Goal: Information Seeking & Learning: Learn about a topic

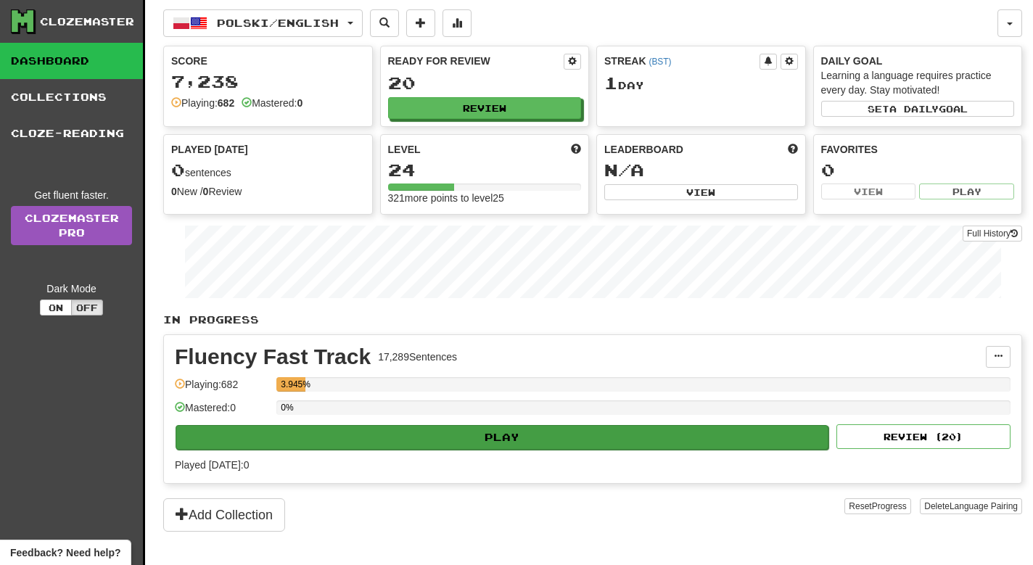
click at [508, 442] on button "Play" at bounding box center [502, 437] width 653 height 25
select select "**"
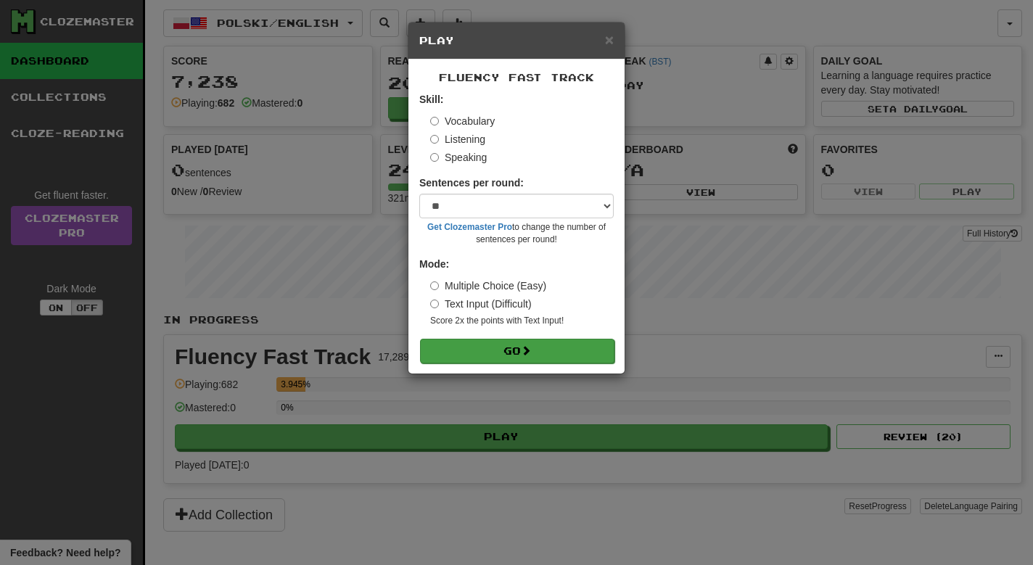
click at [501, 352] on button "Go" at bounding box center [517, 351] width 194 height 25
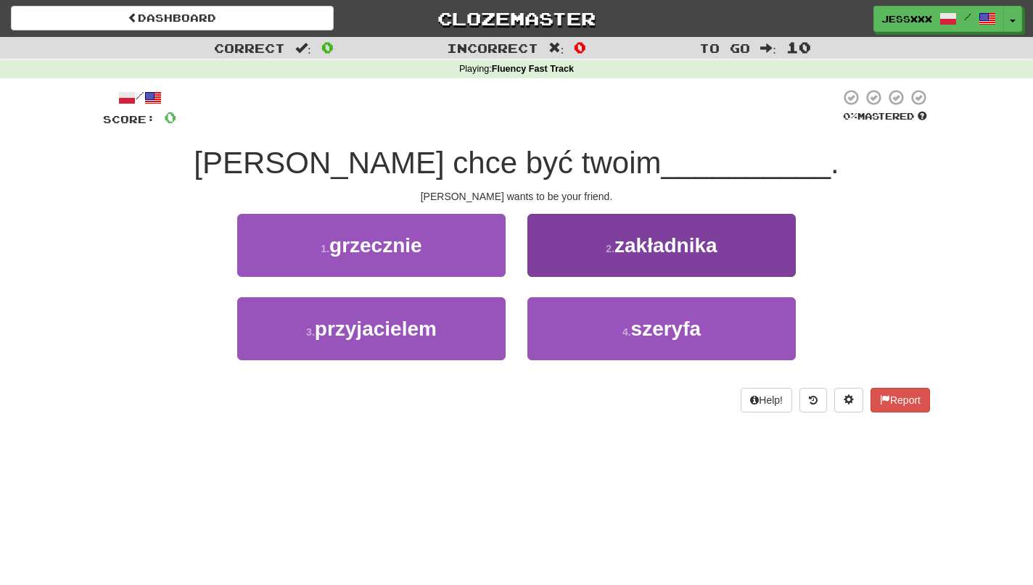
click at [593, 266] on button "2 . zakładnika" at bounding box center [661, 245] width 268 height 63
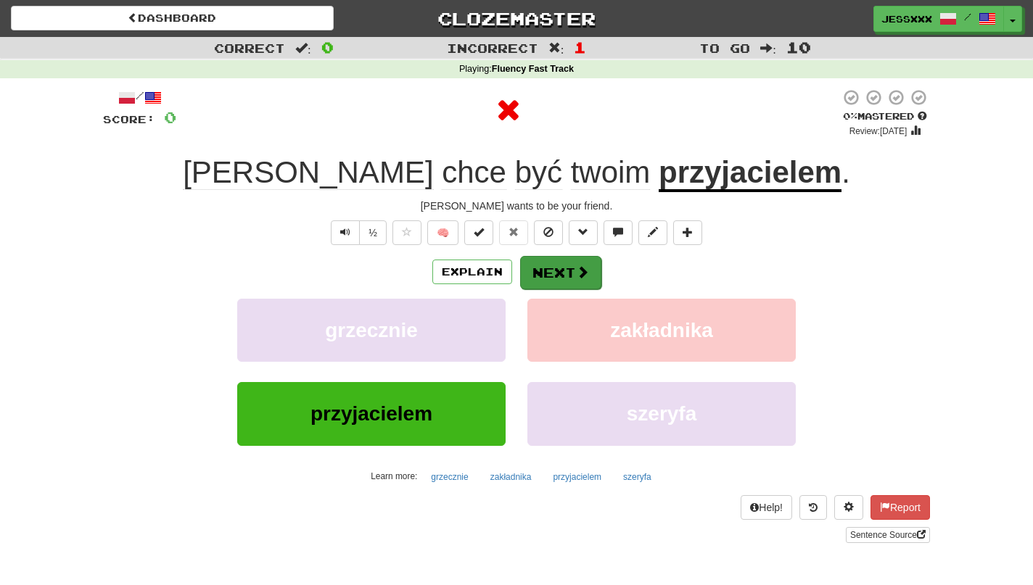
click at [568, 276] on button "Next" at bounding box center [560, 272] width 81 height 33
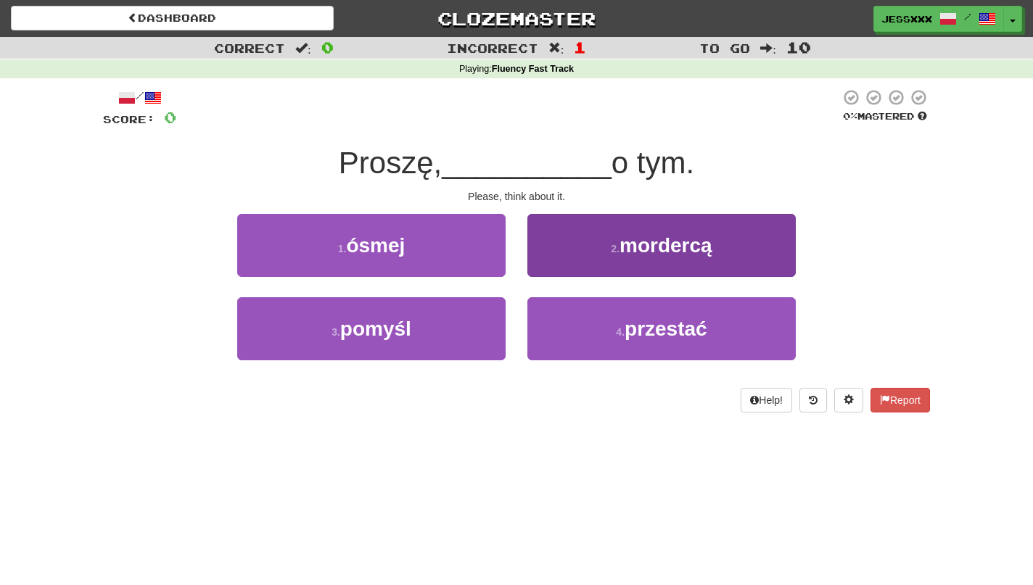
click at [596, 242] on button "2 . mordercą" at bounding box center [661, 245] width 268 height 63
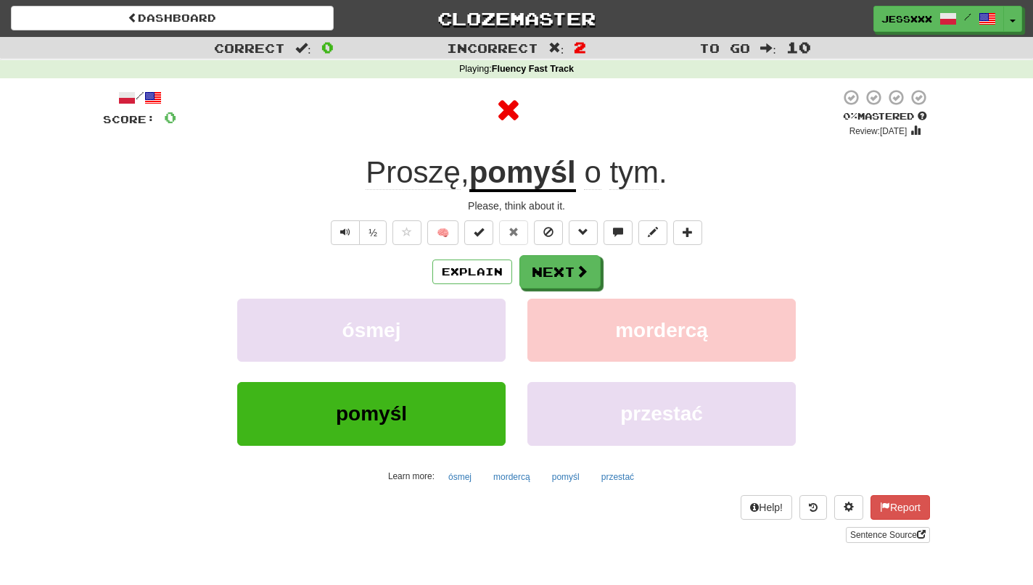
click at [596, 242] on button at bounding box center [583, 233] width 29 height 25
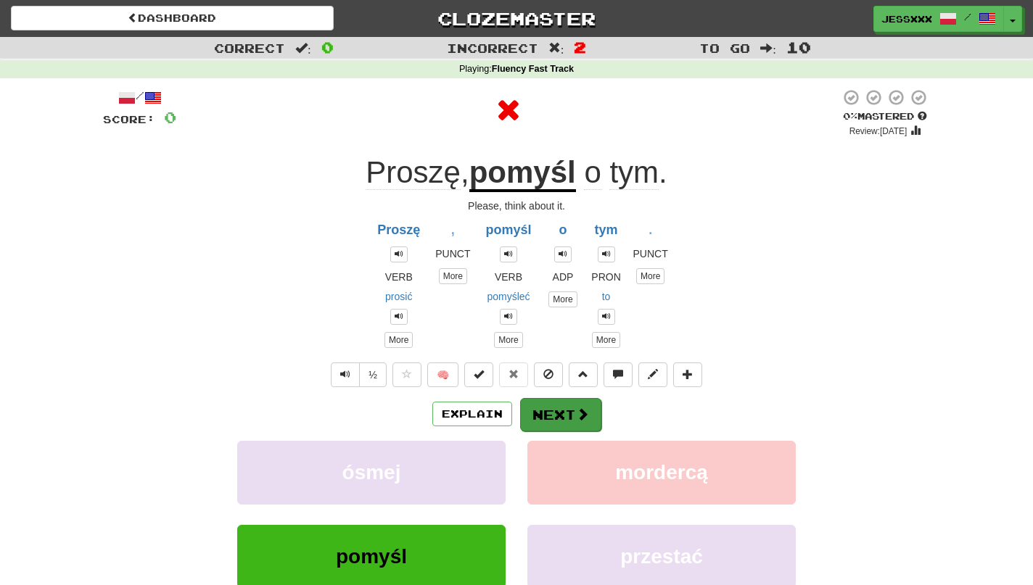
click at [556, 401] on button "Next" at bounding box center [560, 414] width 81 height 33
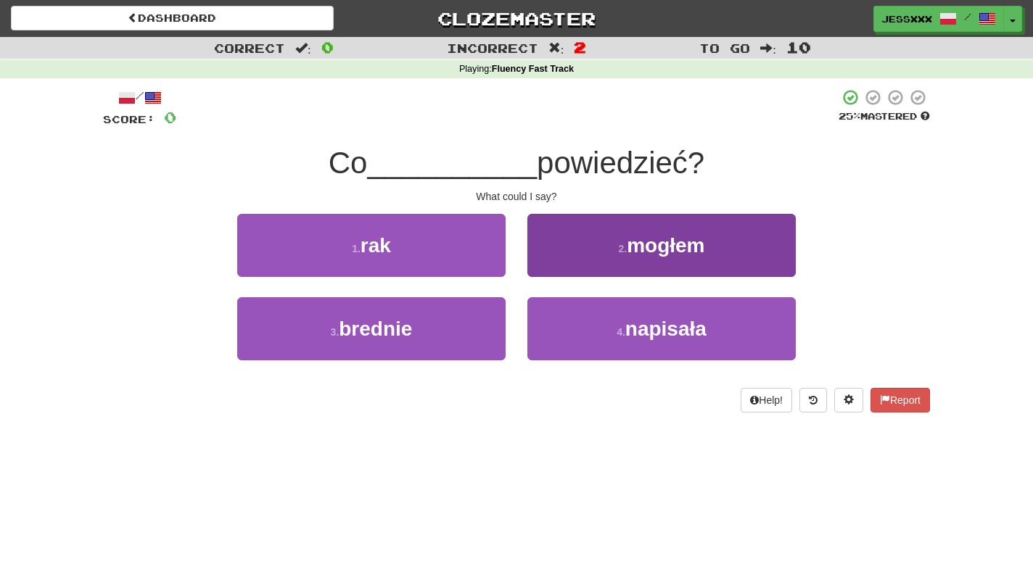
click at [565, 236] on button "2 . mogłem" at bounding box center [661, 245] width 268 height 63
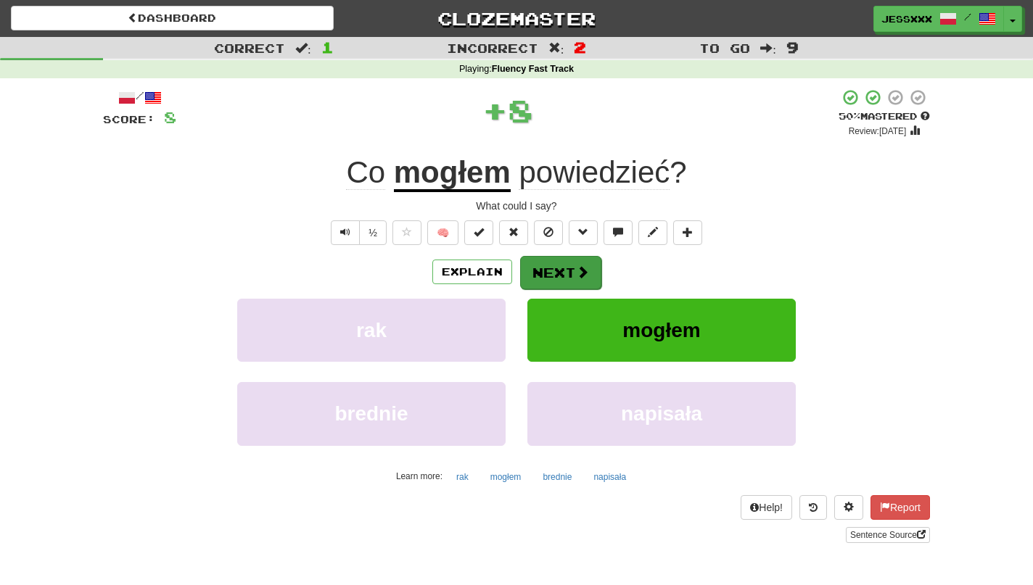
click at [561, 266] on button "Next" at bounding box center [560, 272] width 81 height 33
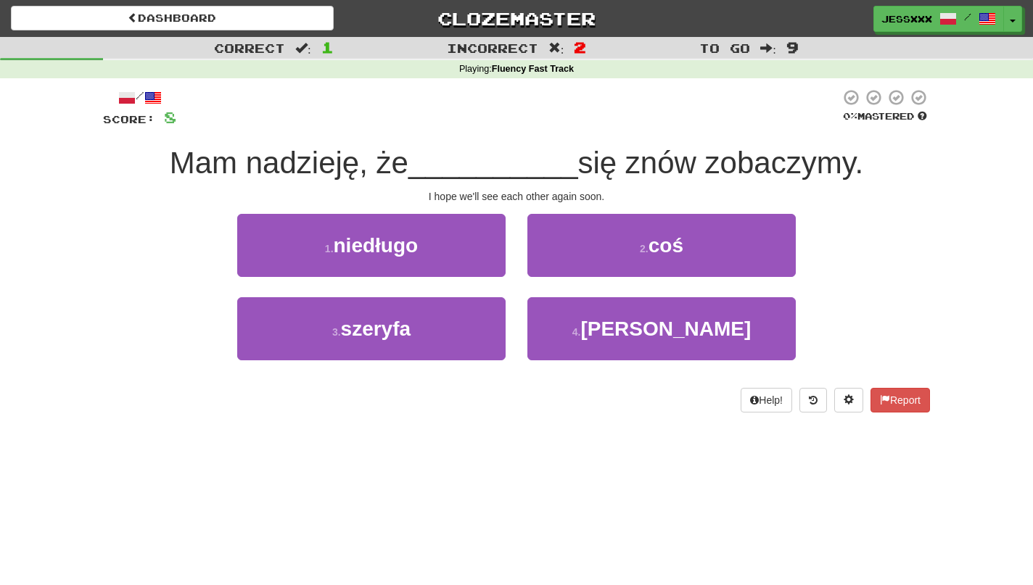
click at [561, 266] on button "2 . coś" at bounding box center [661, 245] width 268 height 63
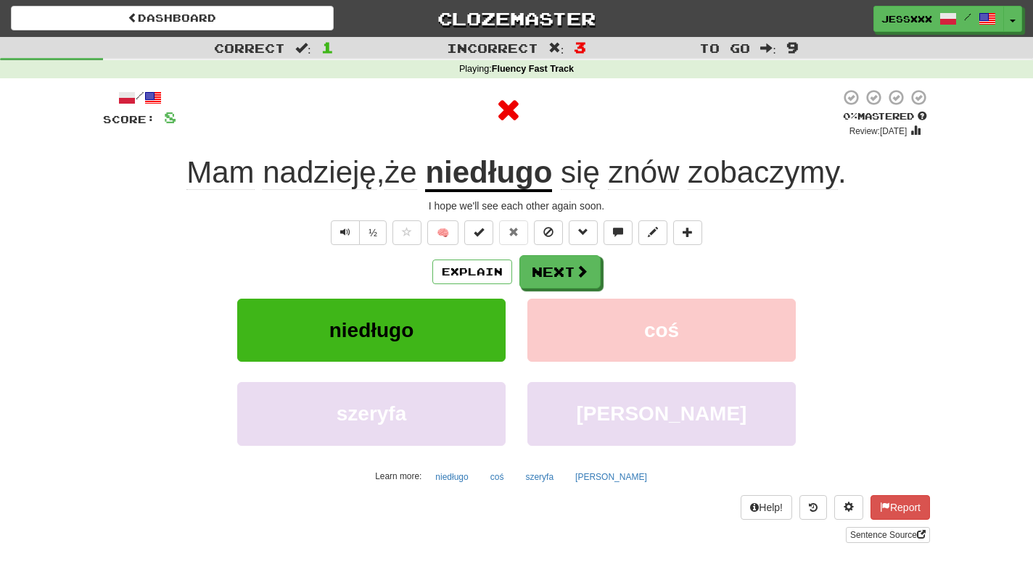
click at [561, 266] on button "Next" at bounding box center [559, 271] width 81 height 33
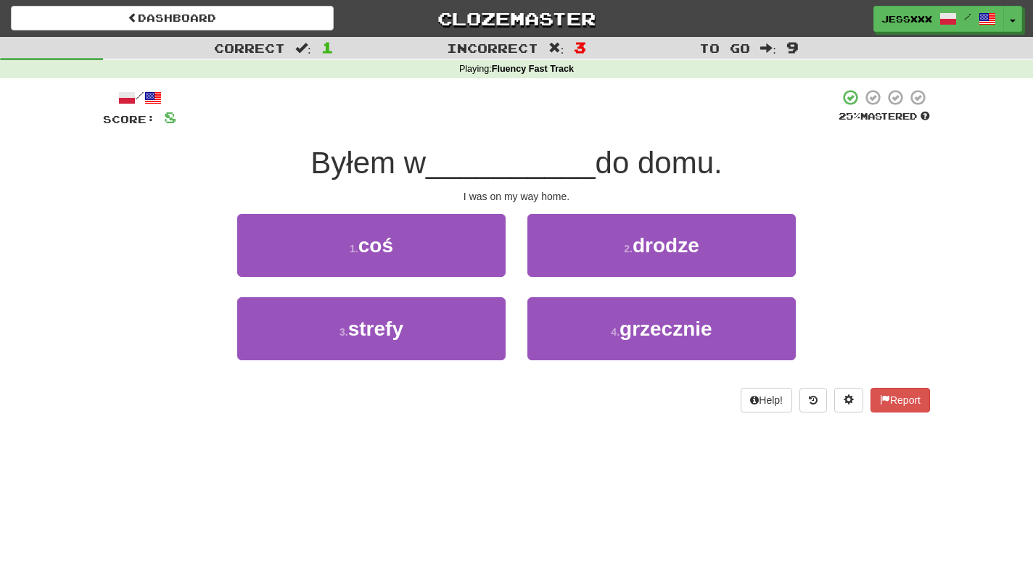
click at [561, 266] on button "2 . drodze" at bounding box center [661, 245] width 268 height 63
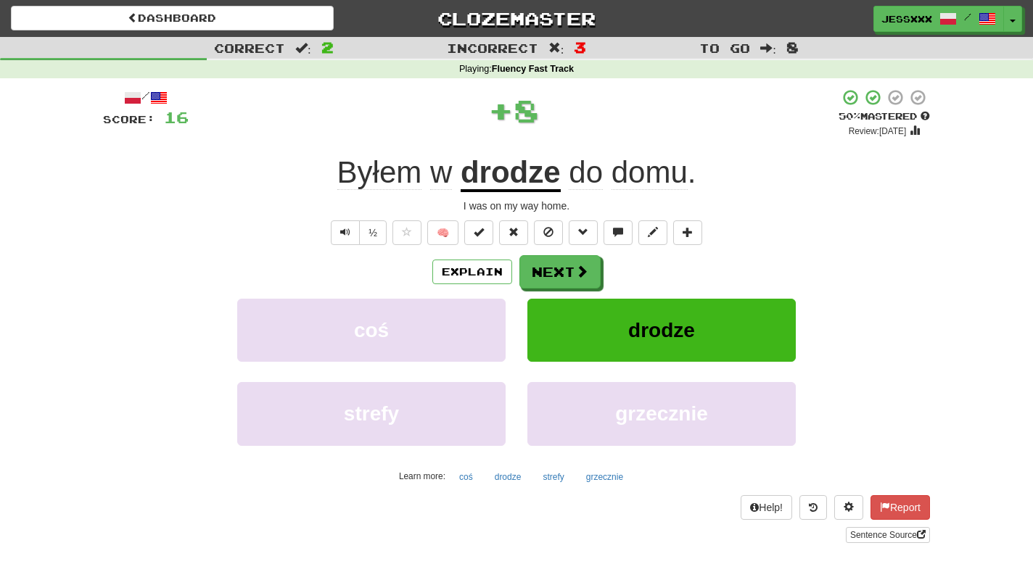
click at [561, 266] on button "Next" at bounding box center [559, 271] width 81 height 33
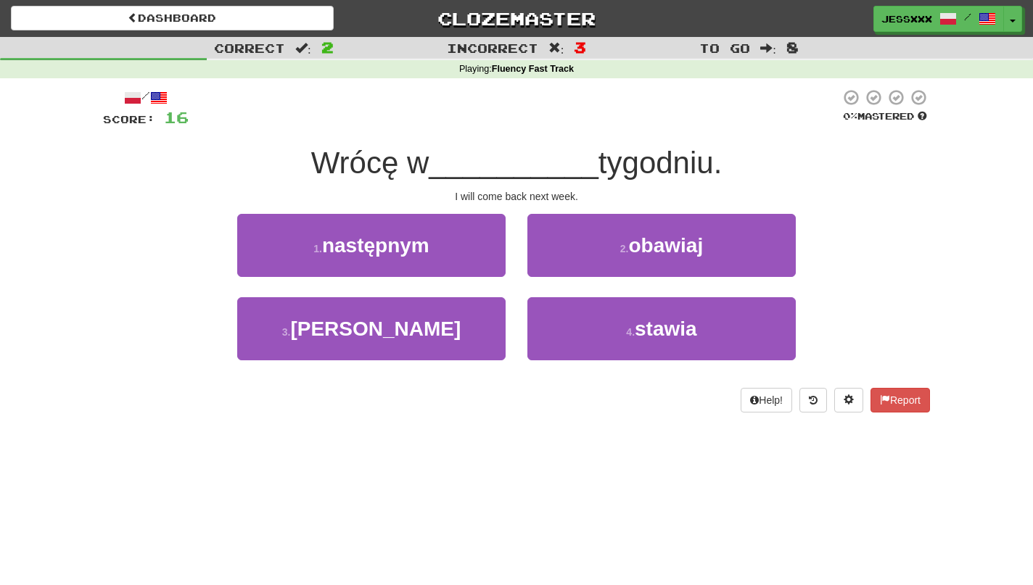
click at [561, 266] on button "2 . obawiaj" at bounding box center [661, 245] width 268 height 63
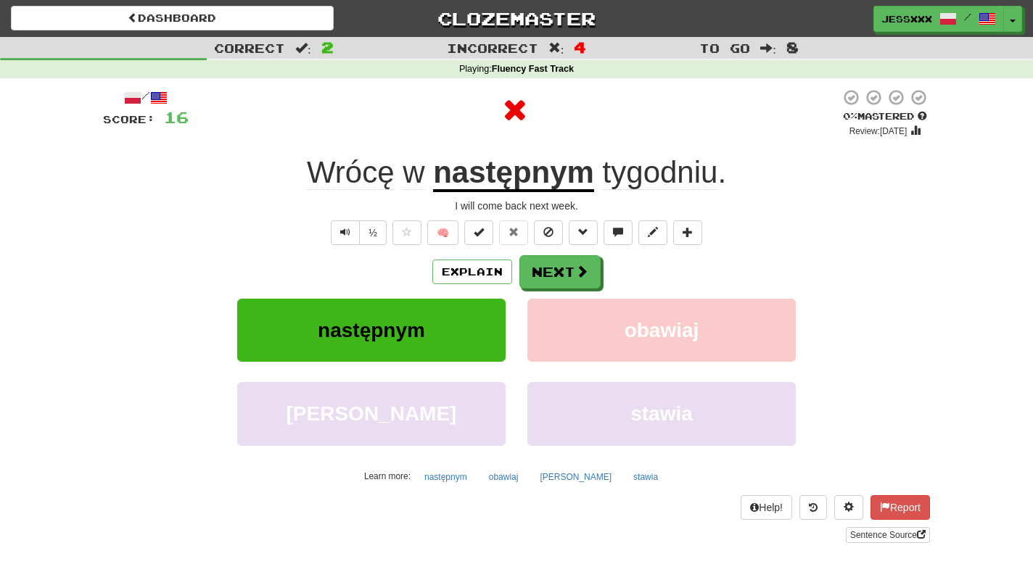
click at [561, 266] on button "Next" at bounding box center [559, 271] width 81 height 33
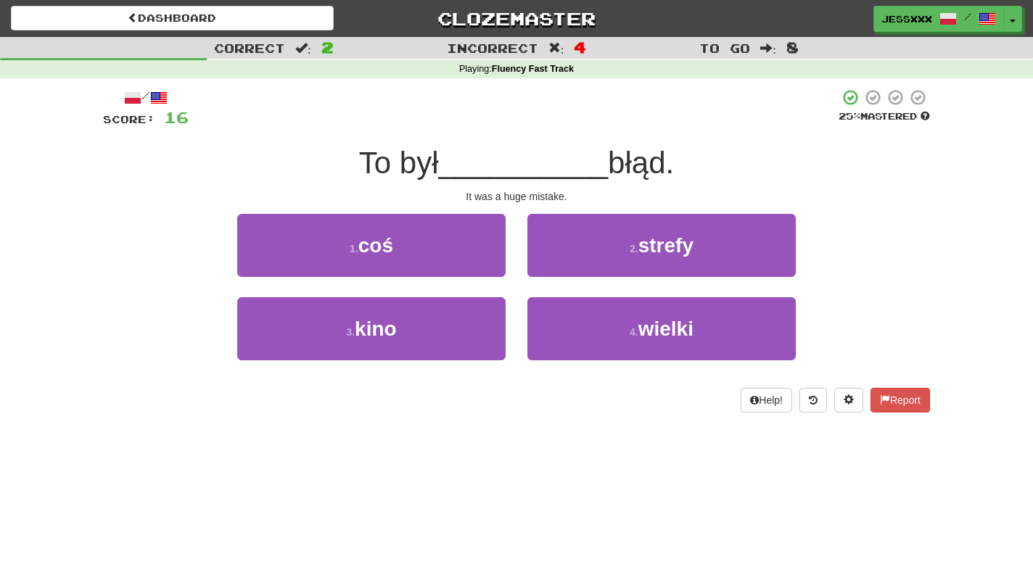
click at [561, 266] on button "2 . strefy" at bounding box center [661, 245] width 268 height 63
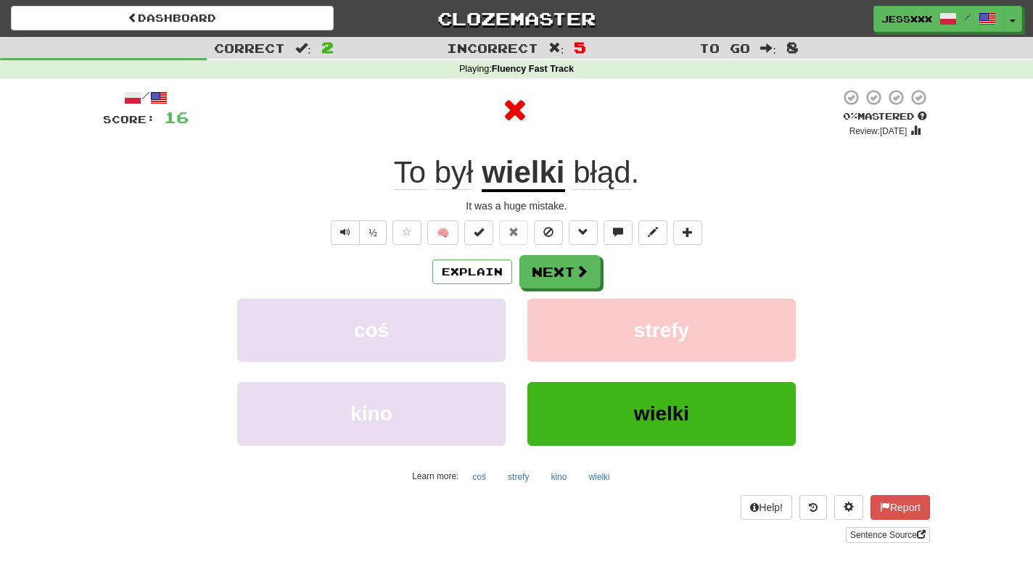
click at [561, 266] on button "Next" at bounding box center [559, 271] width 81 height 33
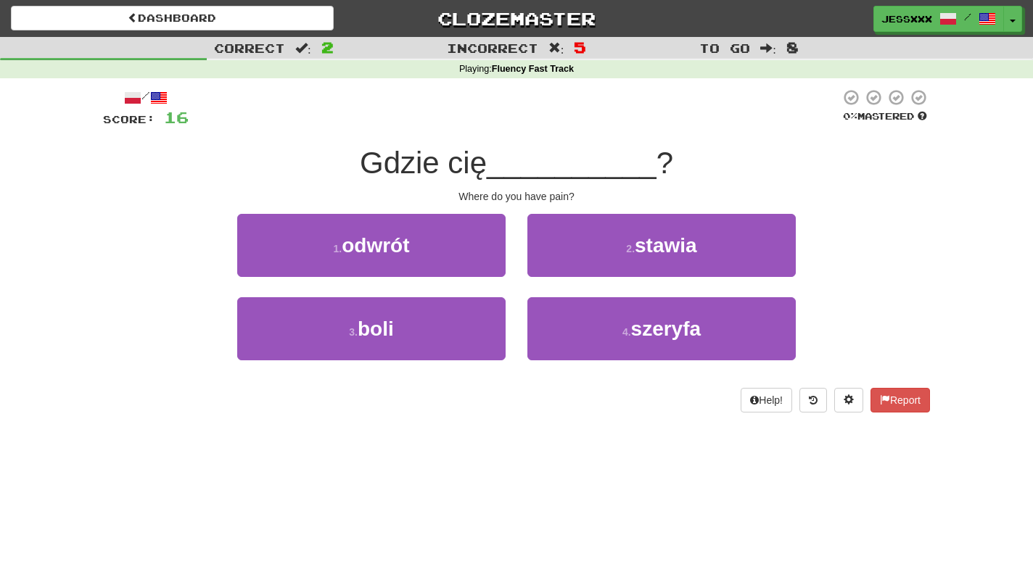
click at [561, 266] on button "2 . stawia" at bounding box center [661, 245] width 268 height 63
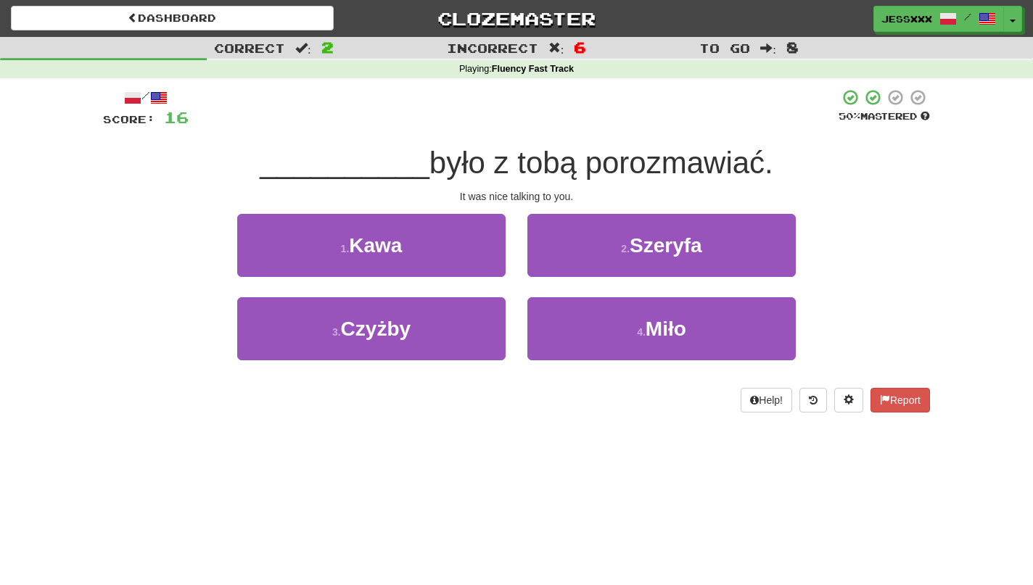
click at [561, 266] on button "2 . Szeryfa" at bounding box center [661, 245] width 268 height 63
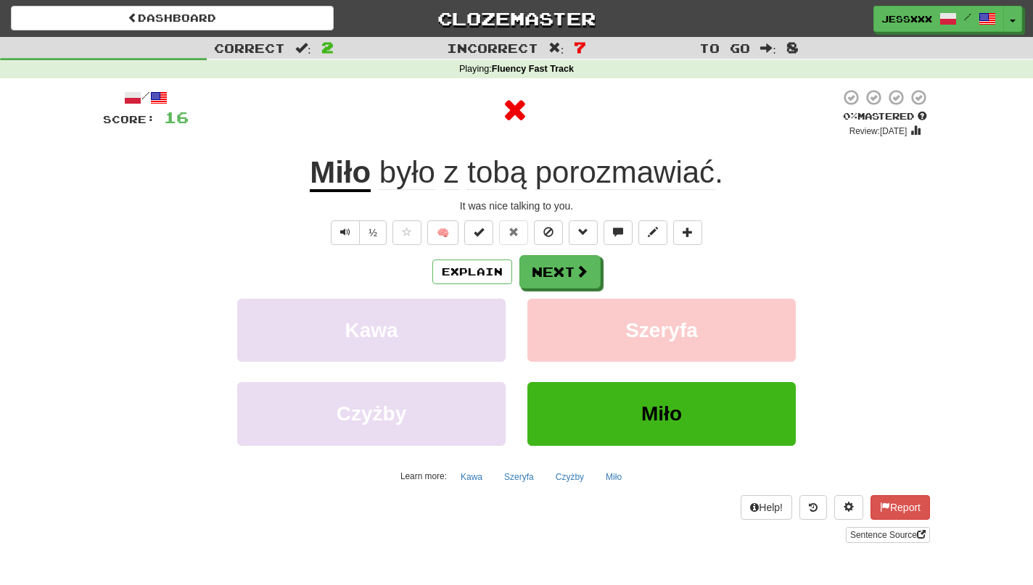
click at [561, 266] on button "Next" at bounding box center [559, 271] width 81 height 33
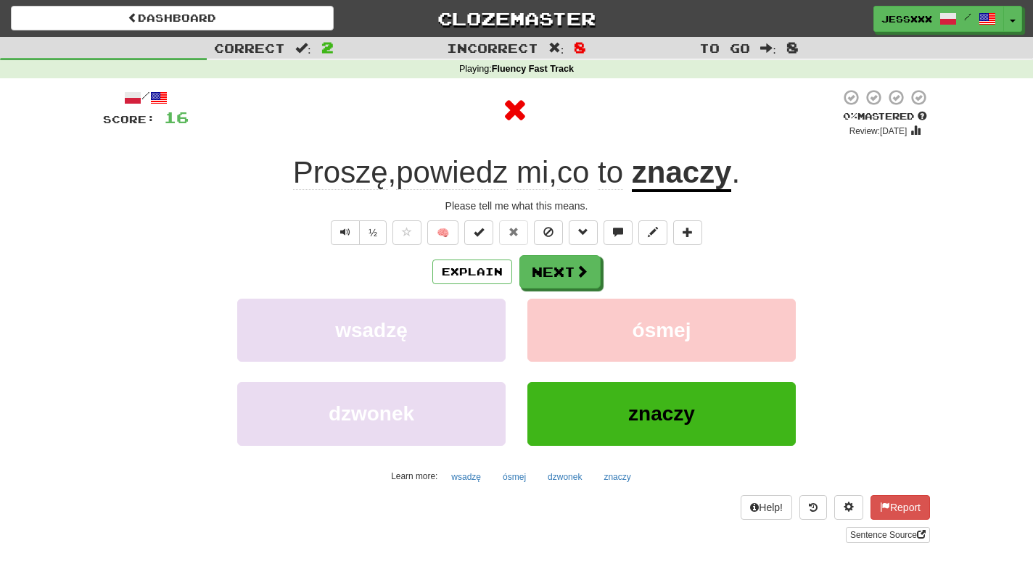
click at [561, 266] on button "Next" at bounding box center [559, 271] width 81 height 33
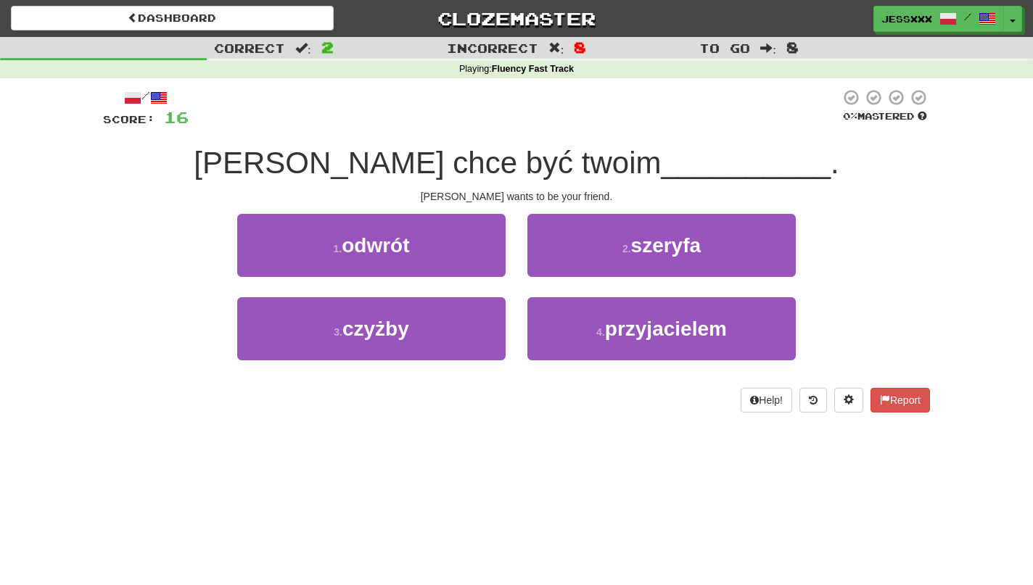
click at [561, 266] on button "2 . szeryfa" at bounding box center [661, 245] width 268 height 63
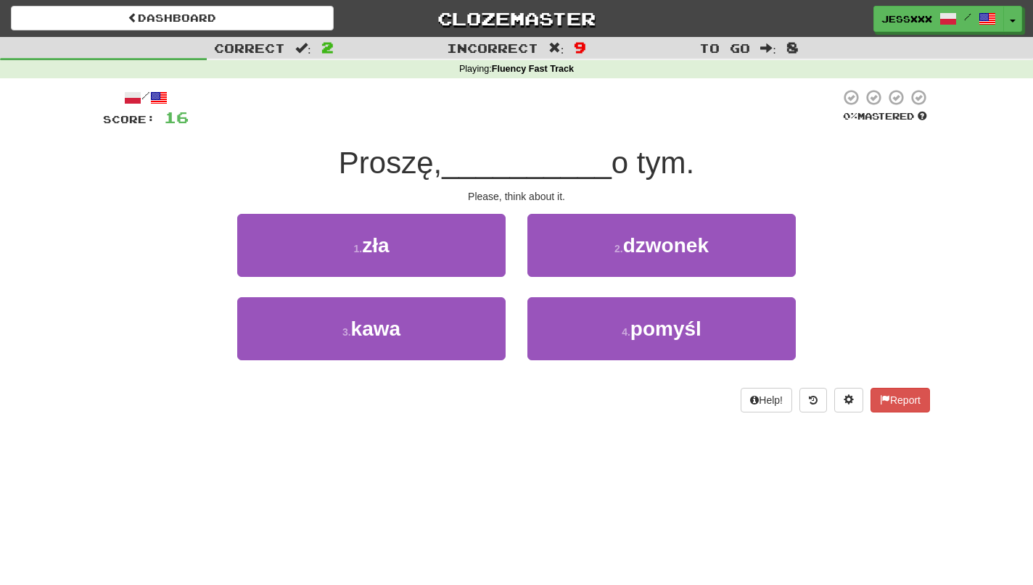
click at [561, 266] on button "2 . dzwonek" at bounding box center [661, 245] width 268 height 63
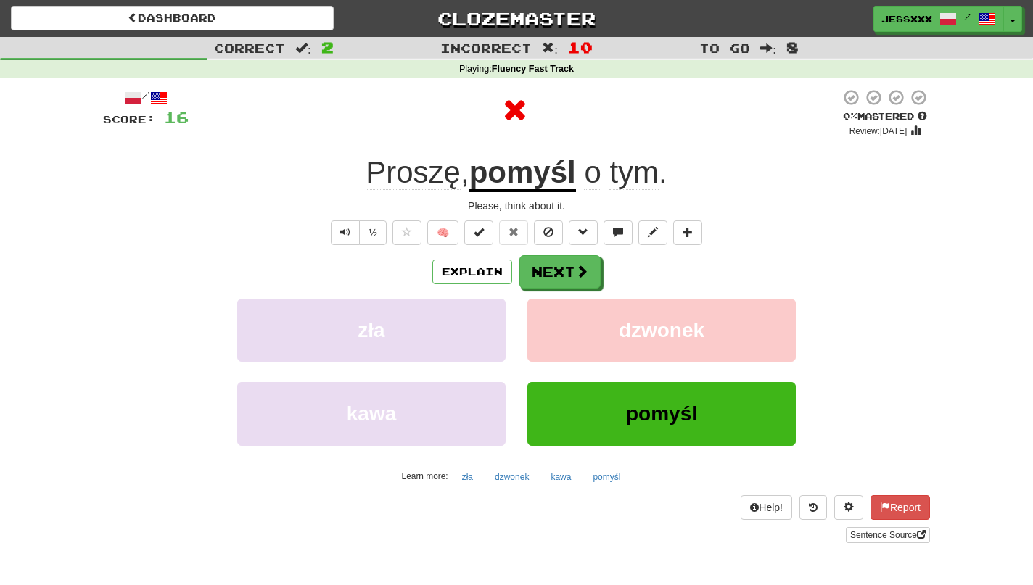
click at [561, 266] on button "Next" at bounding box center [559, 271] width 81 height 33
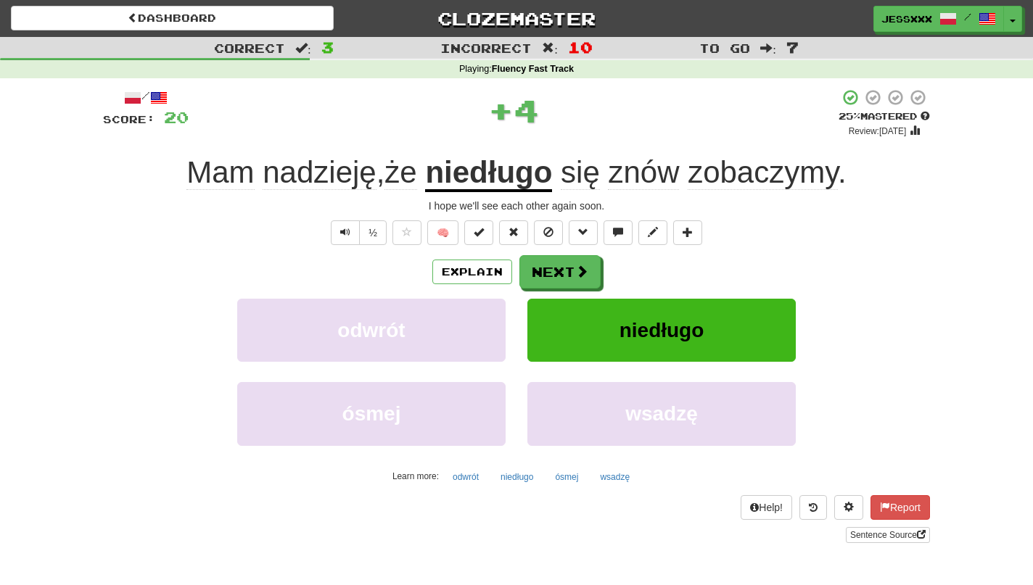
click at [561, 266] on button "Next" at bounding box center [559, 271] width 81 height 33
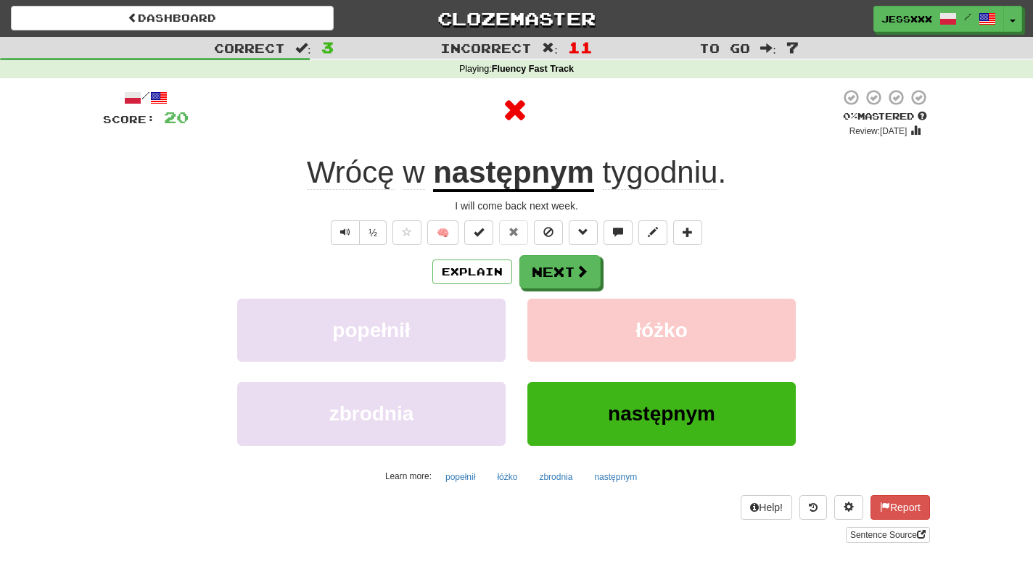
click at [561, 266] on button "Next" at bounding box center [559, 271] width 81 height 33
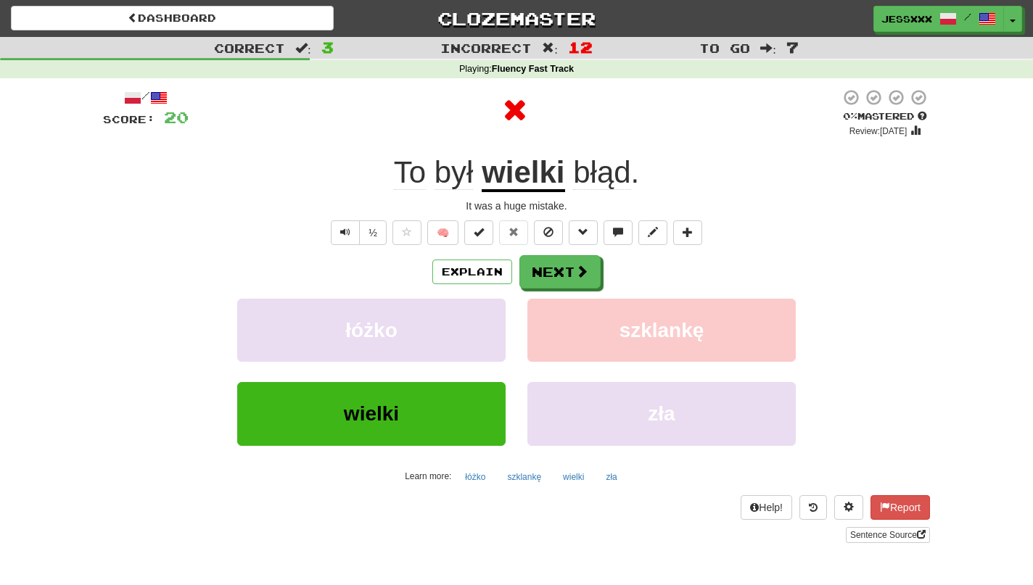
click at [561, 266] on button "Next" at bounding box center [559, 271] width 81 height 33
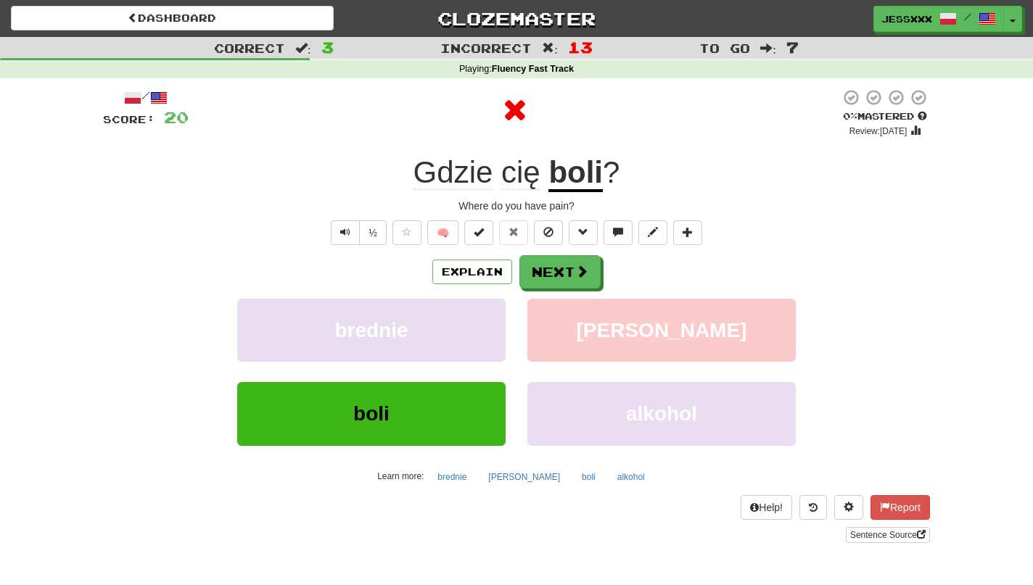
click at [561, 266] on button "Next" at bounding box center [559, 271] width 81 height 33
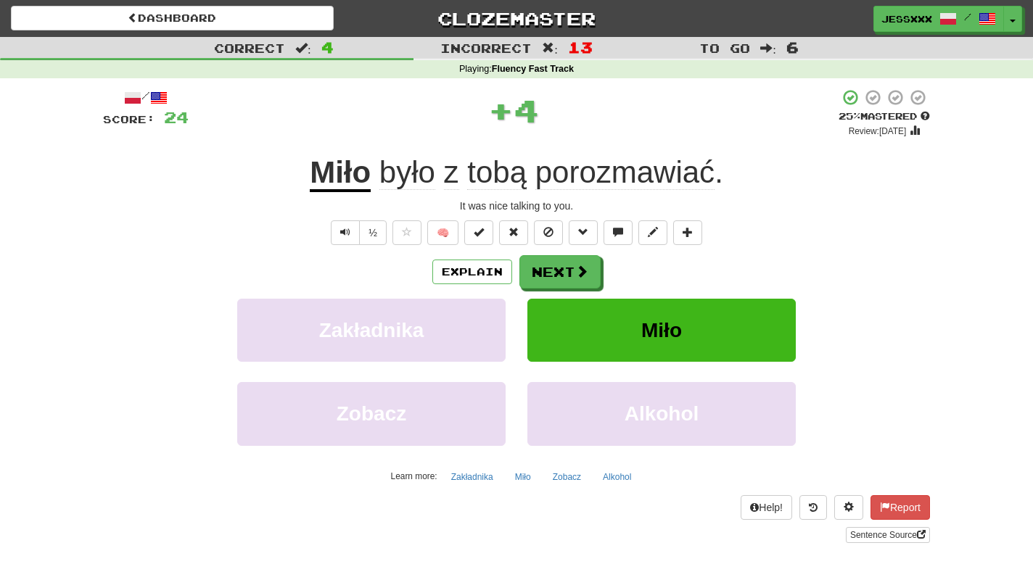
click at [561, 266] on button "Next" at bounding box center [559, 271] width 81 height 33
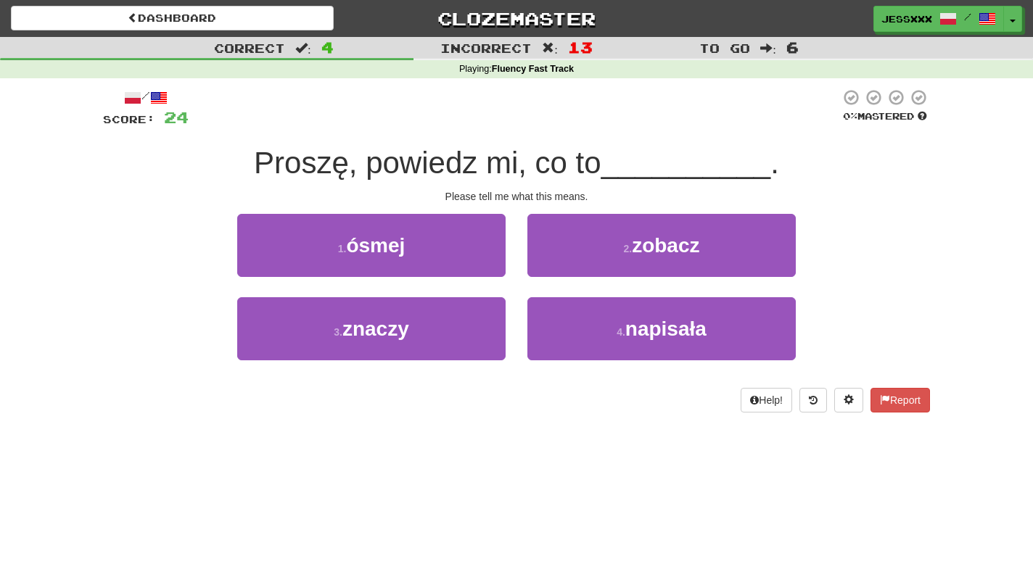
click at [561, 266] on button "2 . zobacz" at bounding box center [661, 245] width 268 height 63
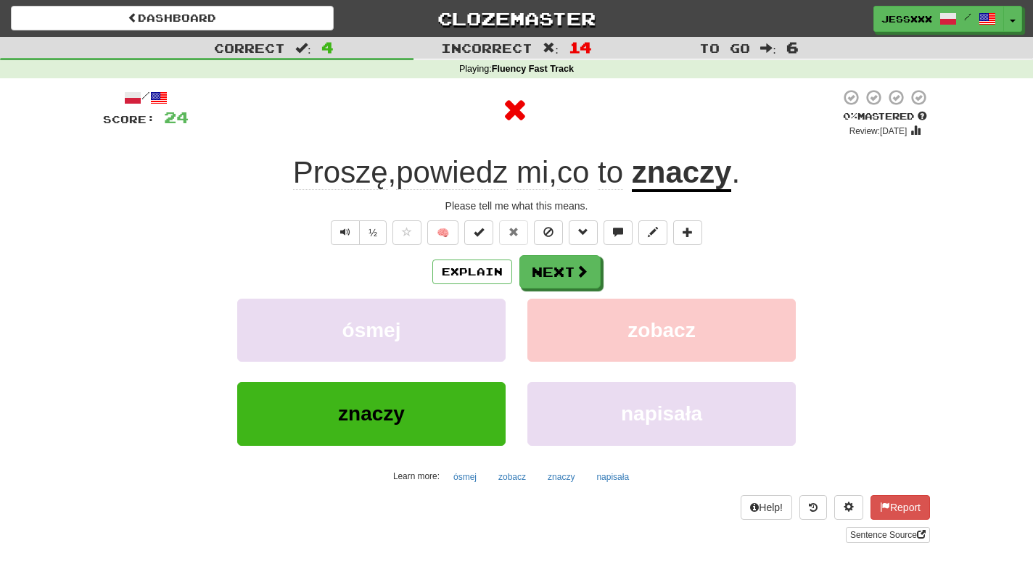
click at [561, 266] on button "Next" at bounding box center [559, 271] width 81 height 33
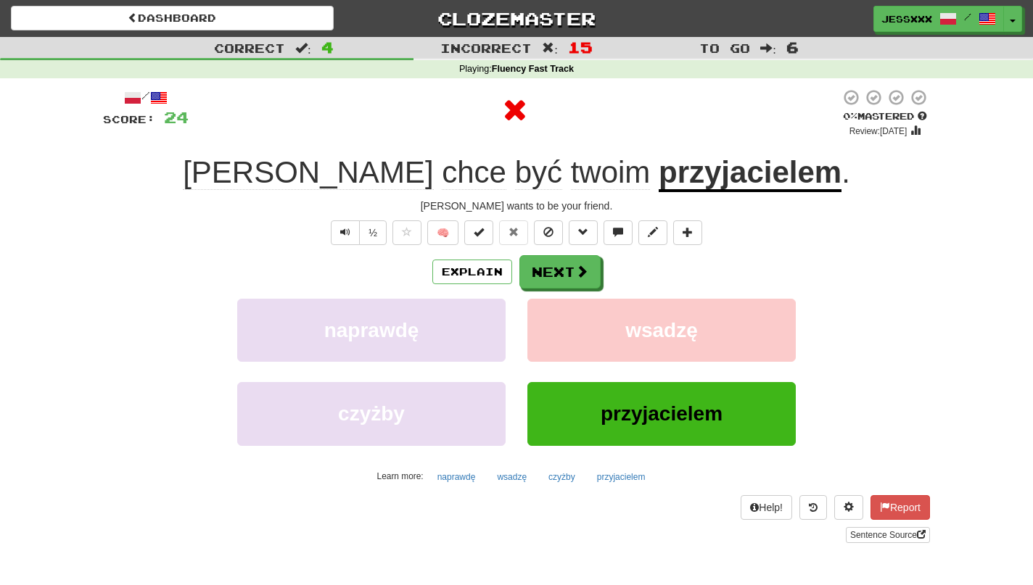
click at [561, 266] on button "Next" at bounding box center [559, 271] width 81 height 33
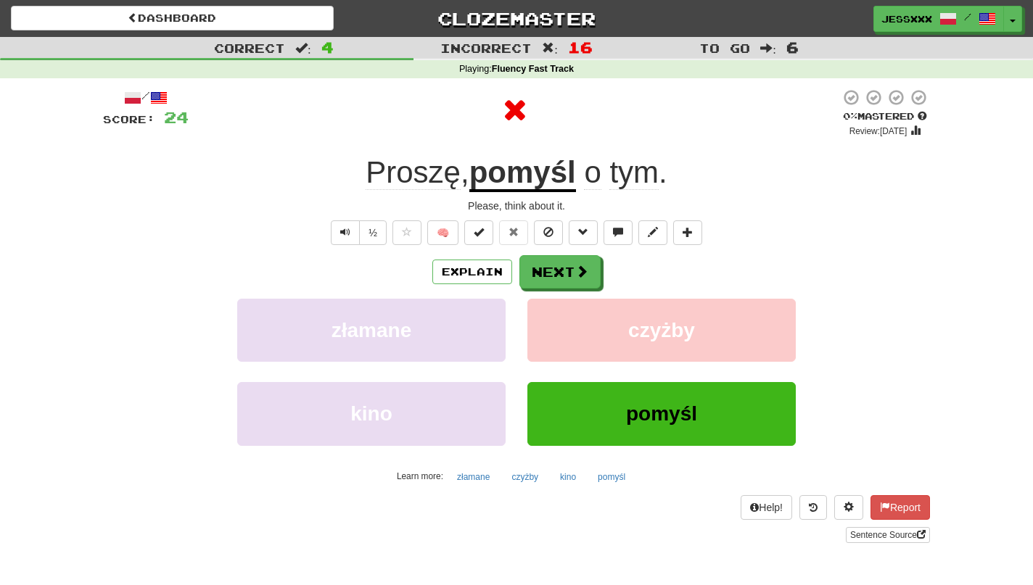
click at [561, 266] on button "Next" at bounding box center [559, 271] width 81 height 33
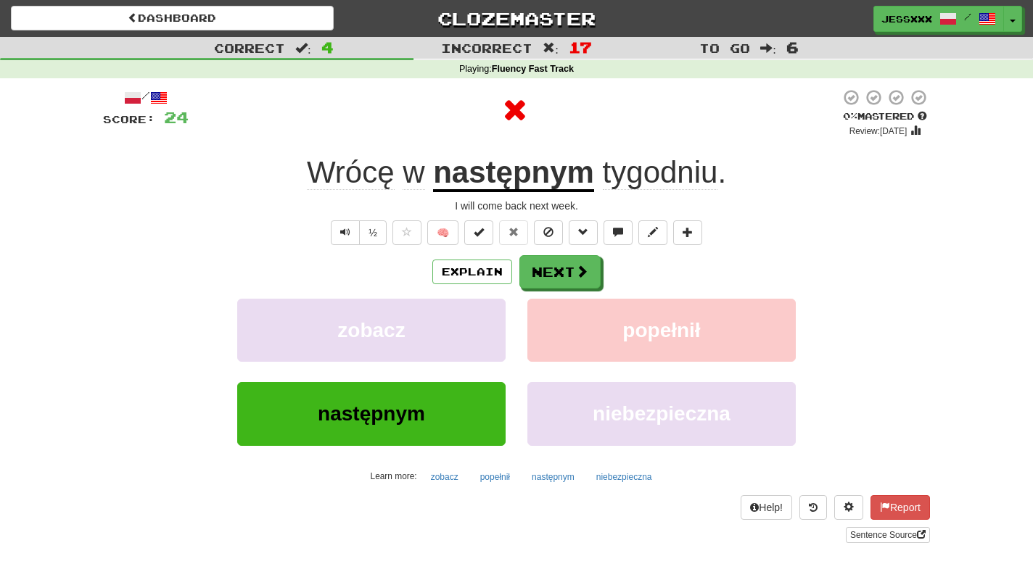
click at [561, 266] on button "Next" at bounding box center [559, 271] width 81 height 33
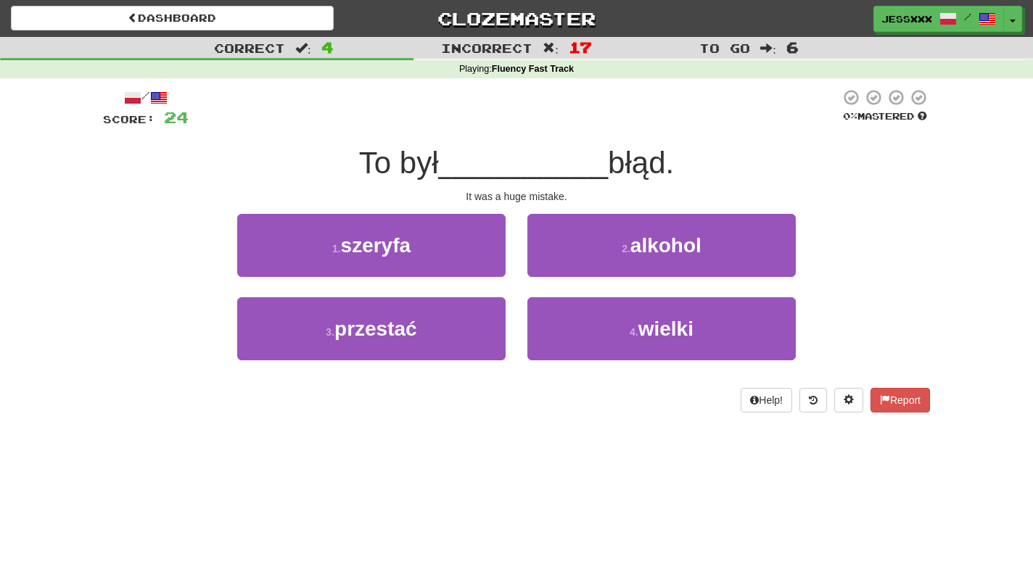
click at [561, 266] on button "2 . alkohol" at bounding box center [661, 245] width 268 height 63
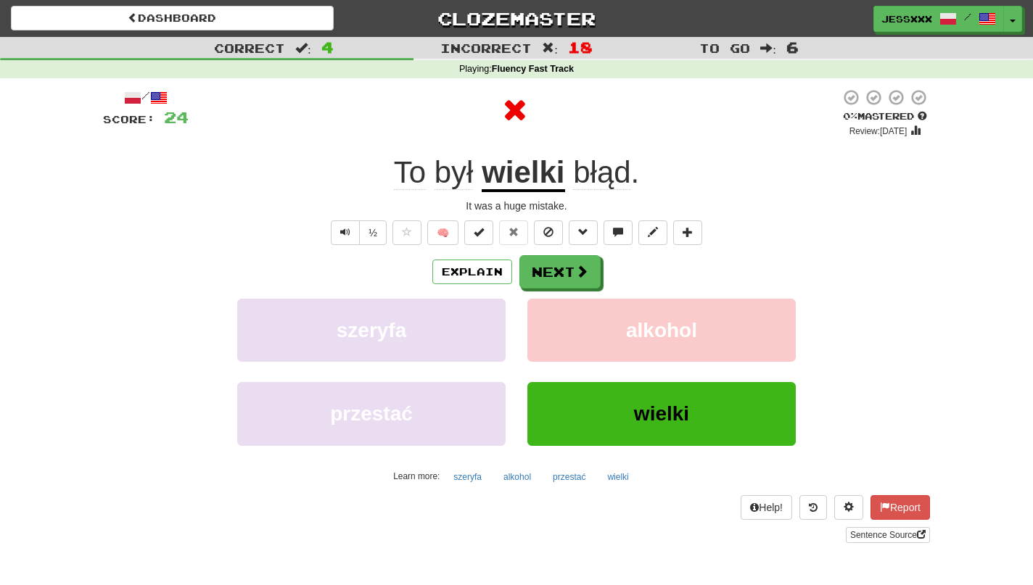
click at [561, 266] on button "Next" at bounding box center [559, 271] width 81 height 33
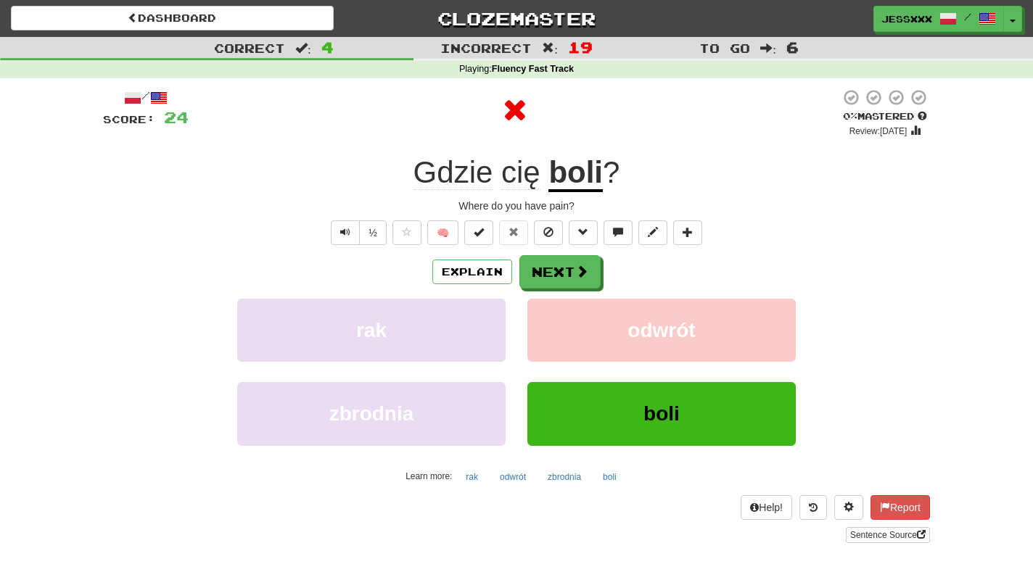
click at [561, 266] on button "Next" at bounding box center [559, 271] width 81 height 33
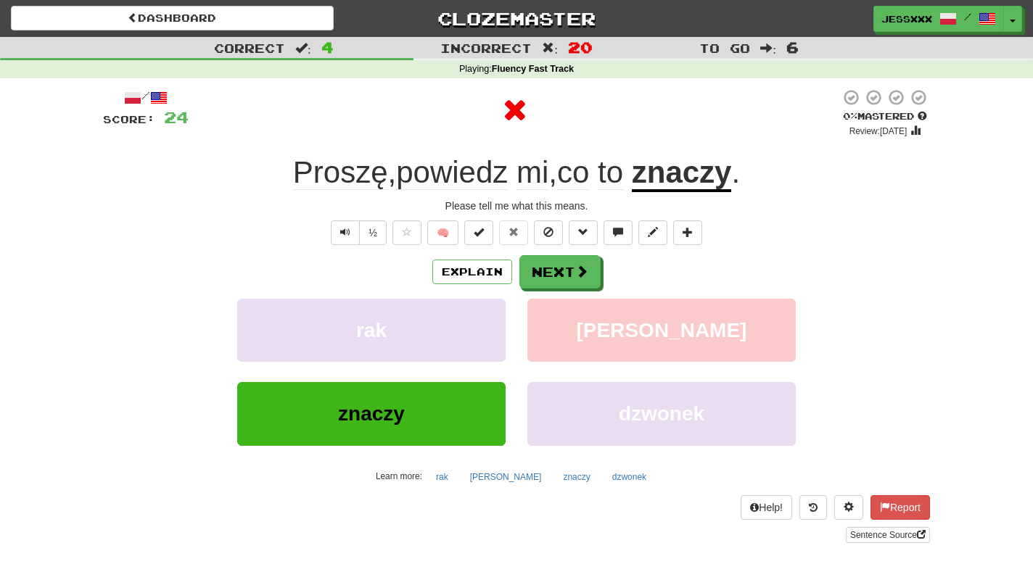
click at [561, 266] on button "Next" at bounding box center [559, 271] width 81 height 33
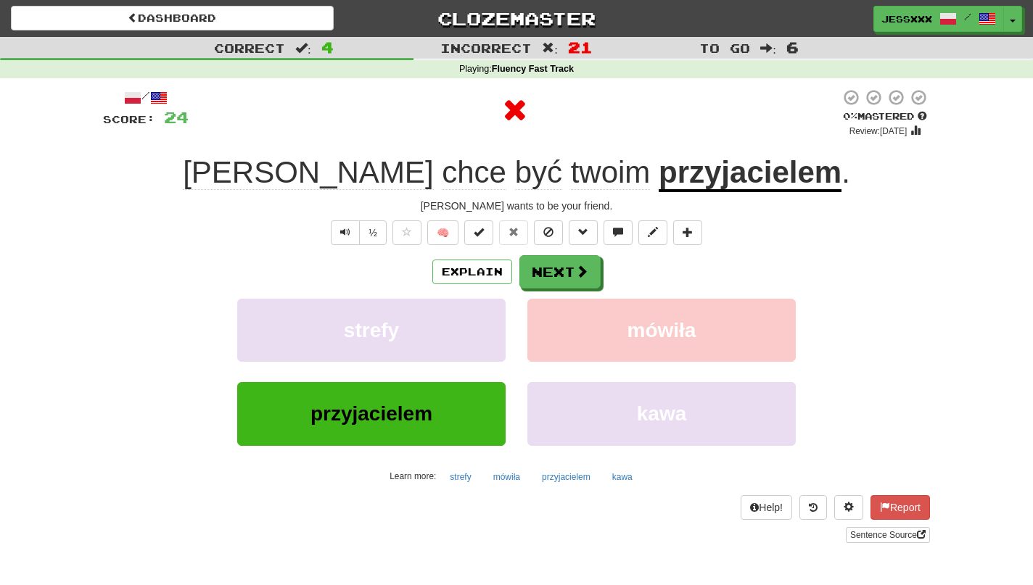
click at [561, 266] on button "Next" at bounding box center [559, 271] width 81 height 33
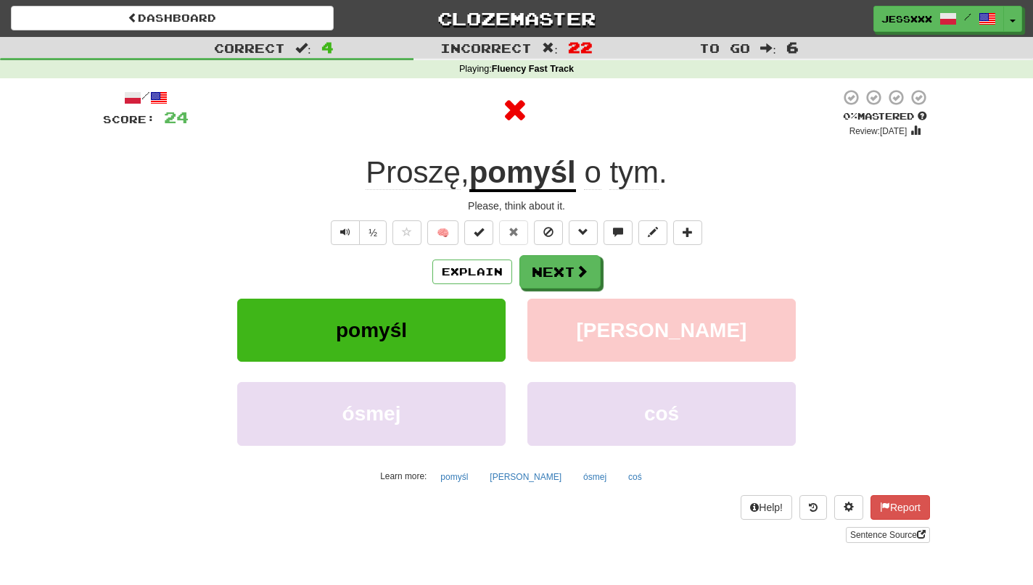
click at [561, 266] on button "Next" at bounding box center [559, 271] width 81 height 33
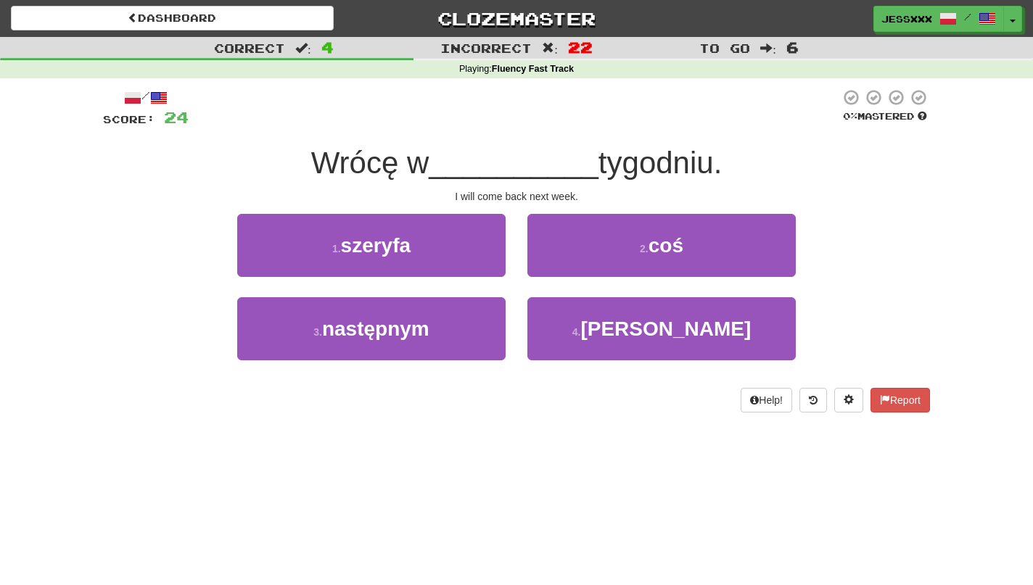
click at [561, 266] on button "2 . coś" at bounding box center [661, 245] width 268 height 63
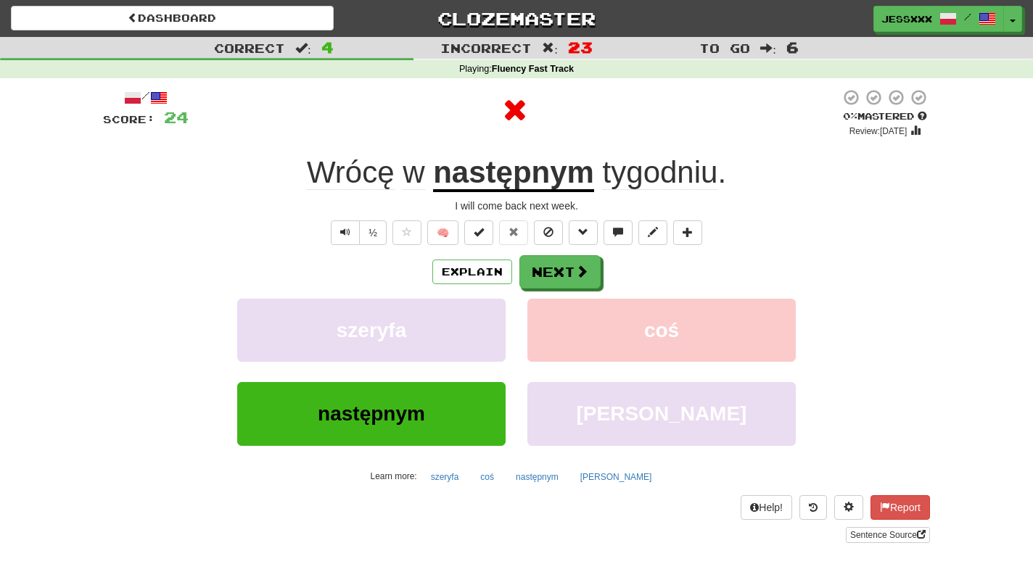
click at [561, 266] on button "Next" at bounding box center [559, 271] width 81 height 33
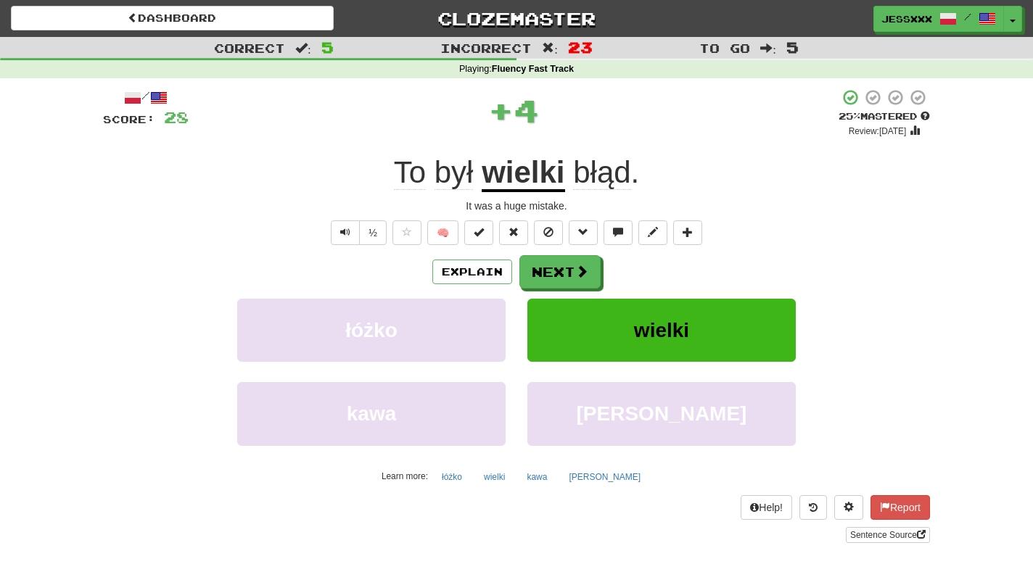
click at [561, 266] on button "Next" at bounding box center [559, 271] width 81 height 33
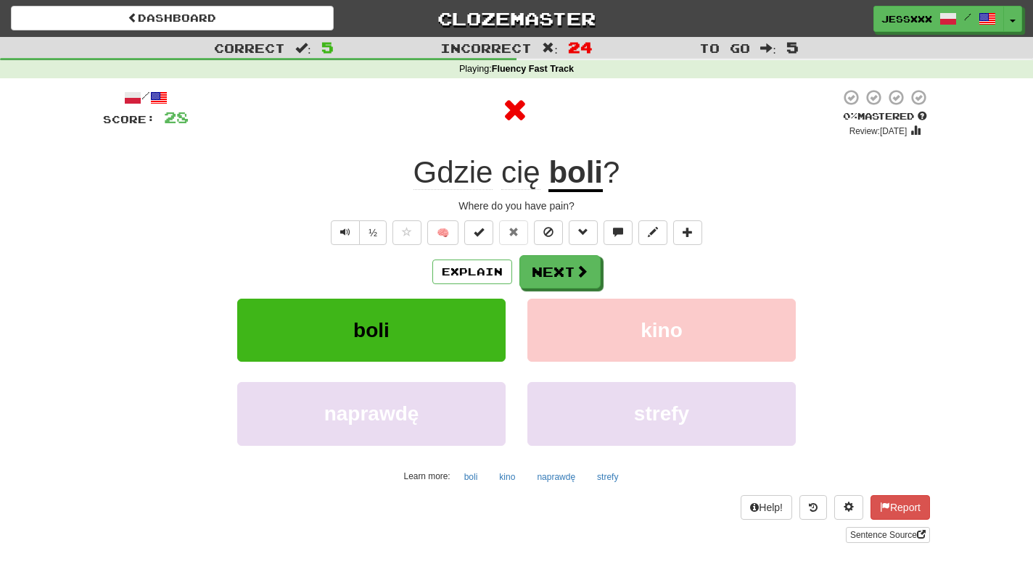
click at [561, 266] on button "Next" at bounding box center [559, 271] width 81 height 33
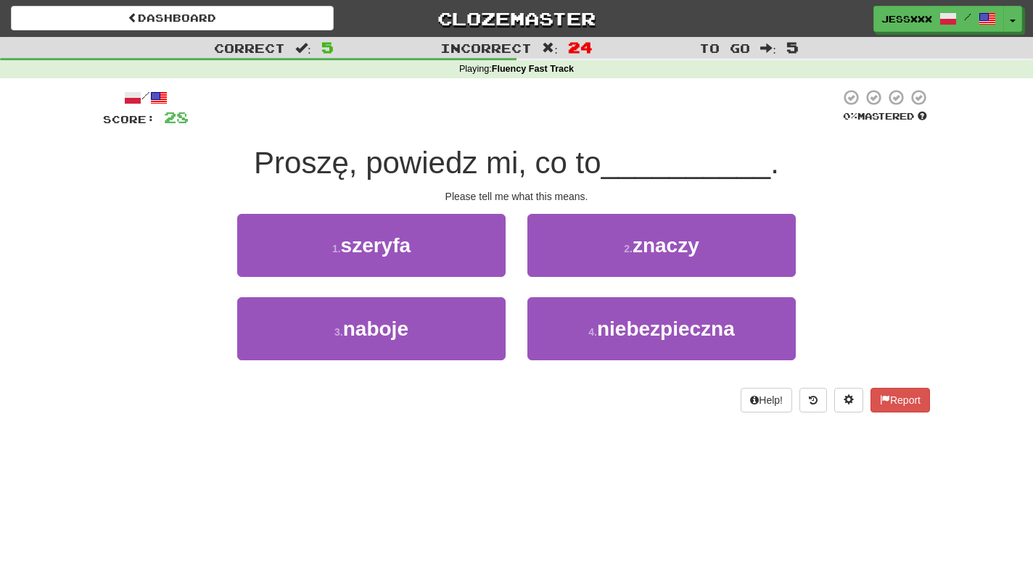
click at [561, 266] on button "2 . znaczy" at bounding box center [661, 245] width 268 height 63
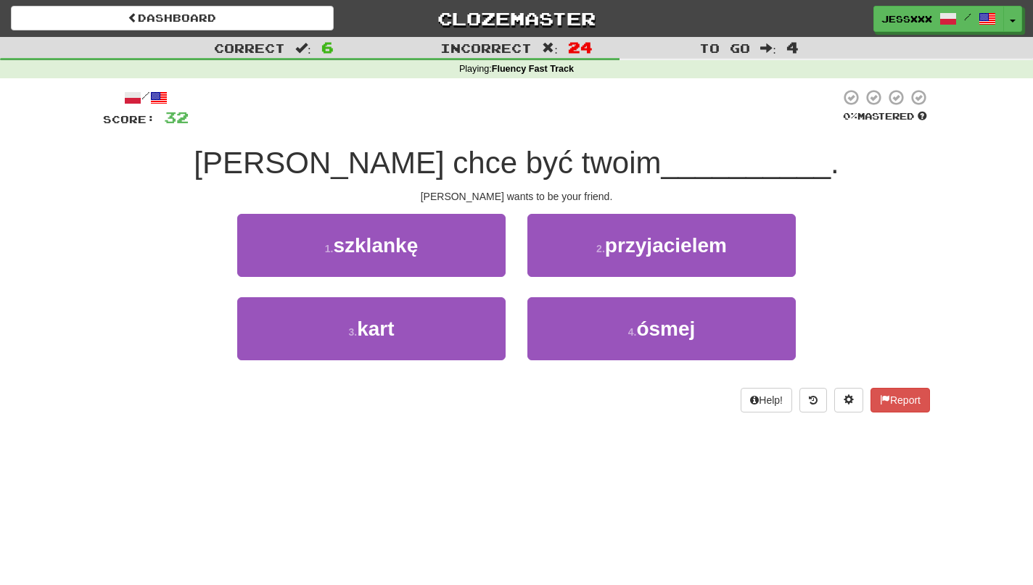
click at [561, 266] on button "2 . przyjacielem" at bounding box center [661, 245] width 268 height 63
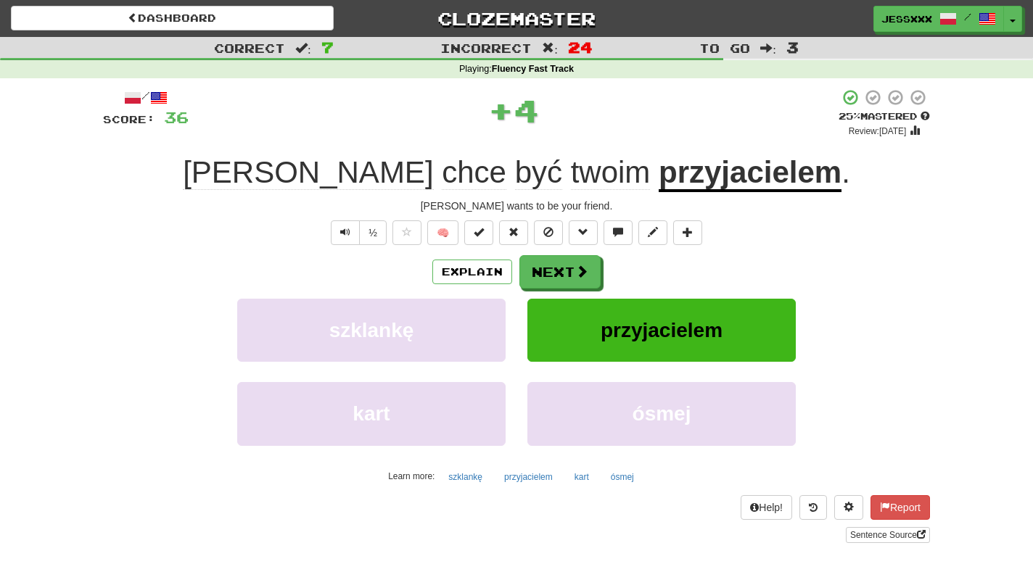
click at [561, 266] on button "Next" at bounding box center [559, 271] width 81 height 33
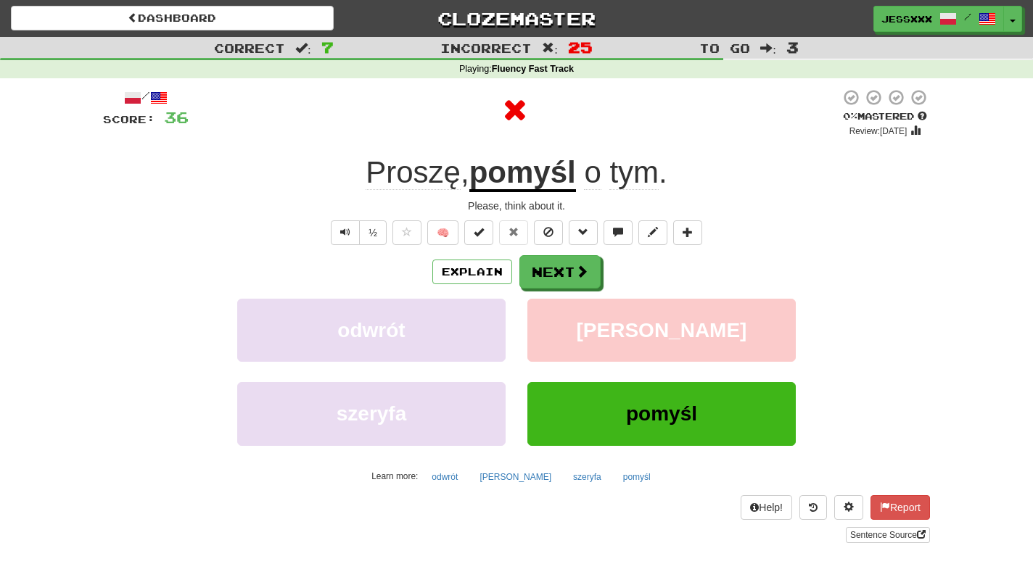
click at [561, 266] on button "Next" at bounding box center [559, 271] width 81 height 33
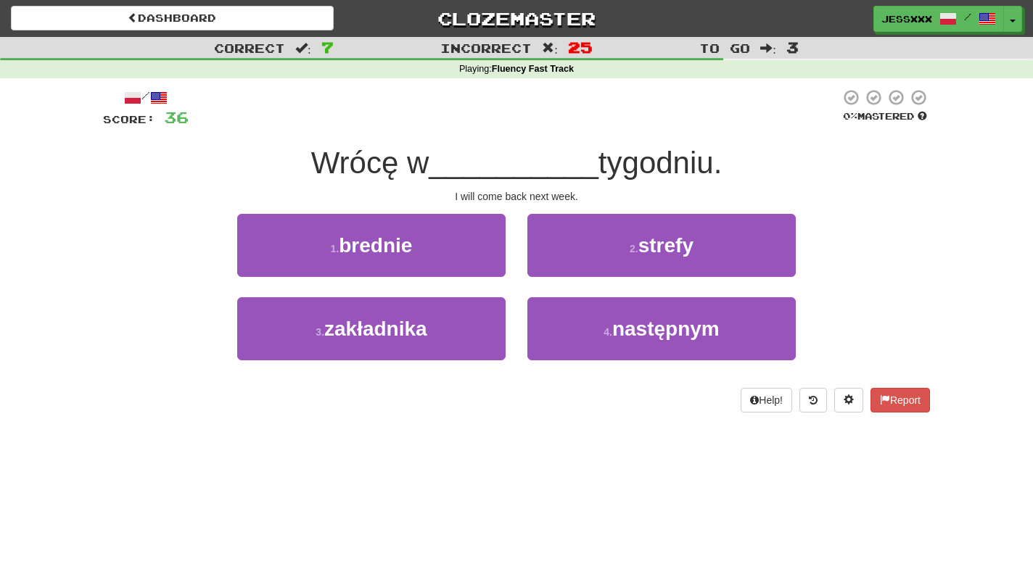
click at [280, 31] on div "Dashboard Clozemaster jessxxx / Toggle Dropdown Dashboard Leaderboard Activity …" at bounding box center [516, 16] width 1033 height 32
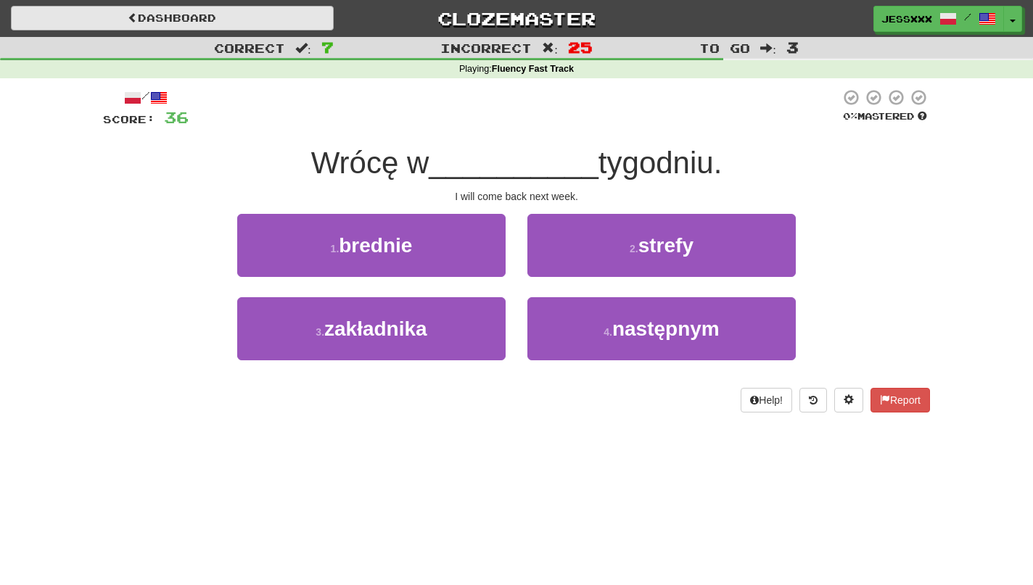
click at [281, 28] on link "Dashboard" at bounding box center [172, 18] width 323 height 25
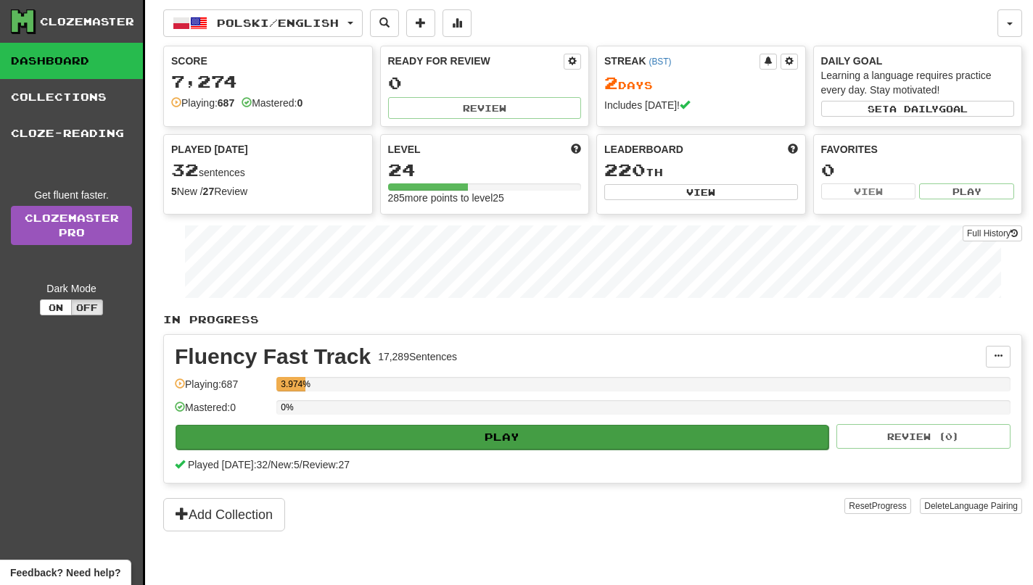
click at [529, 428] on button "Play" at bounding box center [502, 437] width 653 height 25
select select "**"
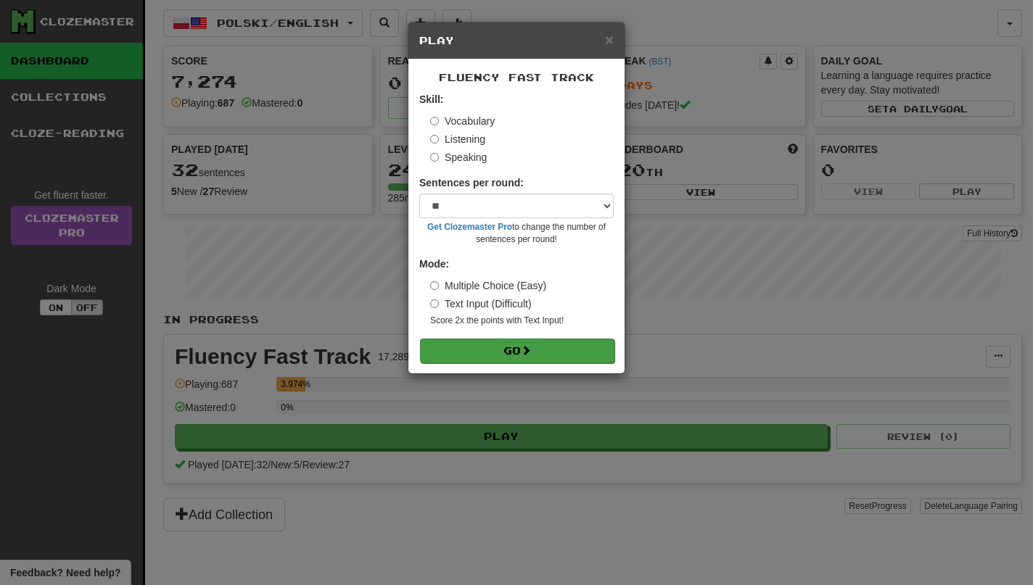
click at [536, 350] on button "Go" at bounding box center [517, 351] width 194 height 25
